Goal: Task Accomplishment & Management: Use online tool/utility

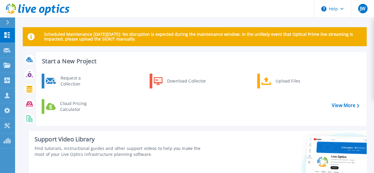
click at [88, 36] on p "Scheduled Maintenance [DATE][DATE]: No disruption is expected during the mainte…" at bounding box center [203, 36] width 318 height 9
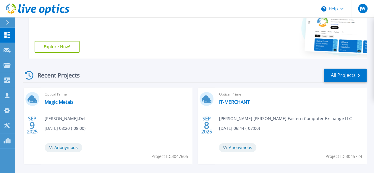
scroll to position [148, 0]
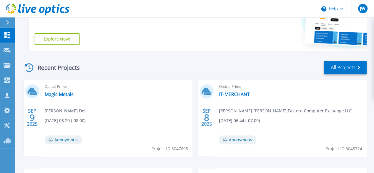
click at [100, 64] on div "Recent Projects All Projects" at bounding box center [195, 67] width 344 height 15
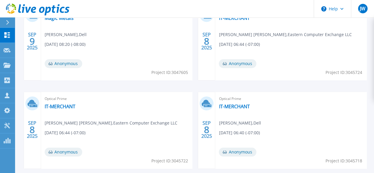
scroll to position [195, 0]
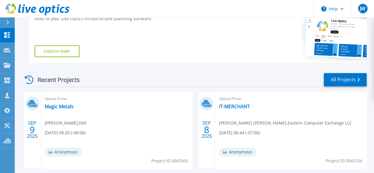
scroll to position [136, 0]
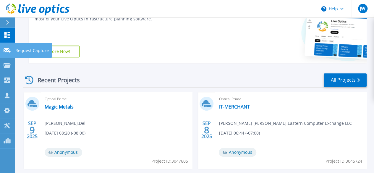
click at [8, 51] on icon at bounding box center [7, 50] width 7 height 4
